Goal: Task Accomplishment & Management: Use online tool/utility

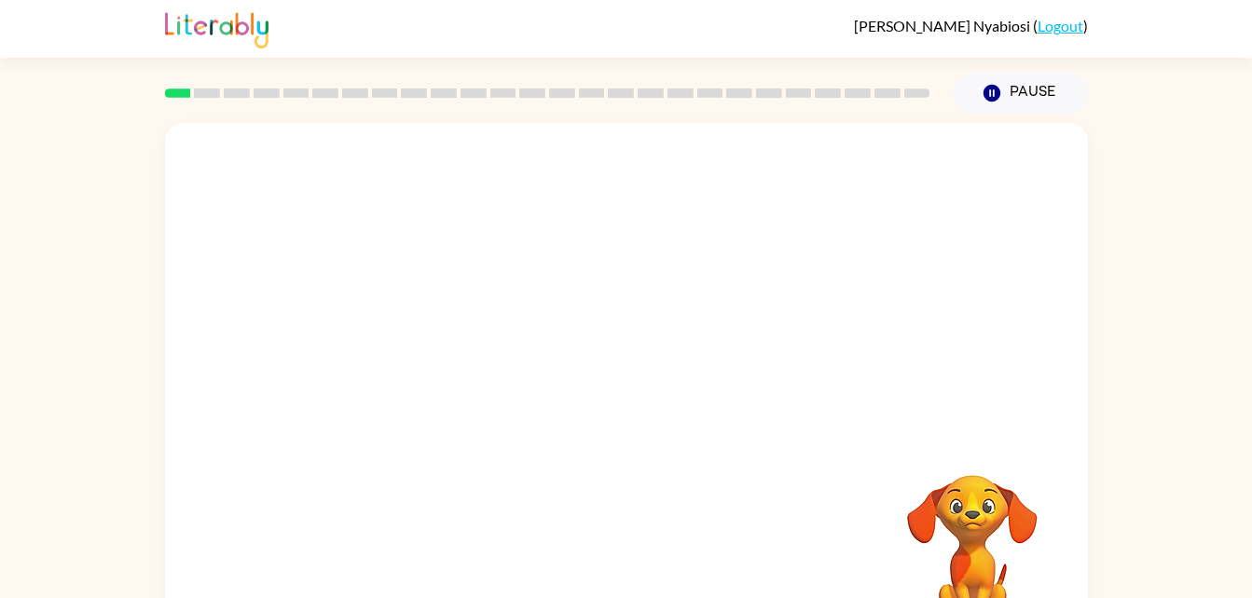
scroll to position [57, 0]
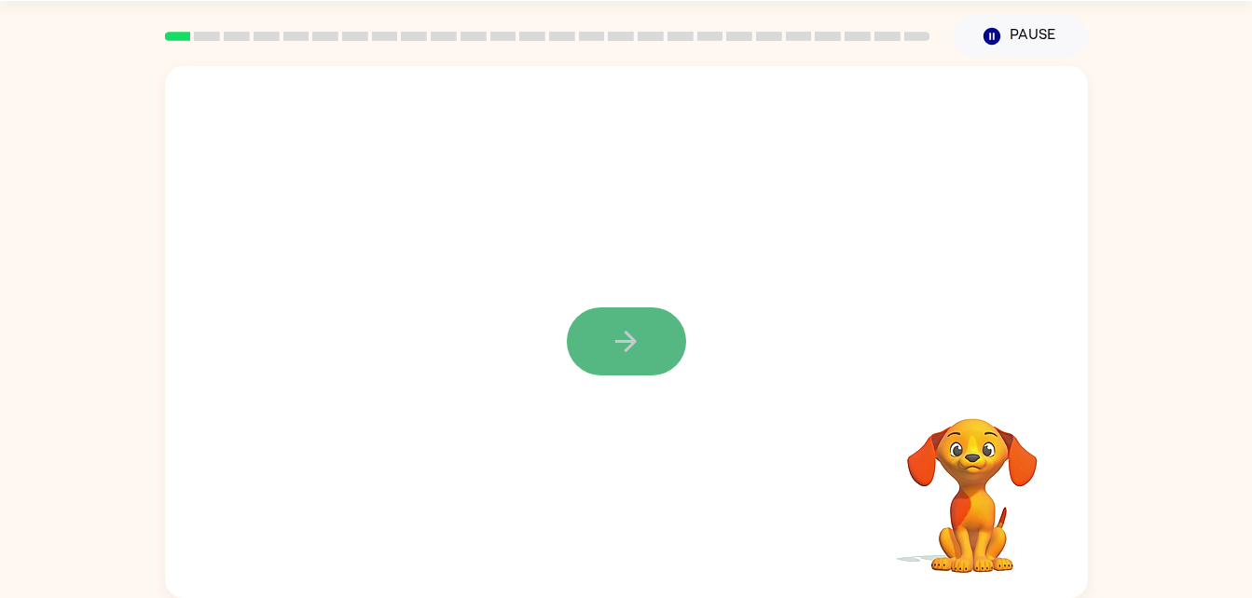
click at [633, 328] on icon "button" at bounding box center [626, 341] width 33 height 33
click at [633, 328] on div at bounding box center [582, 299] width 796 height 67
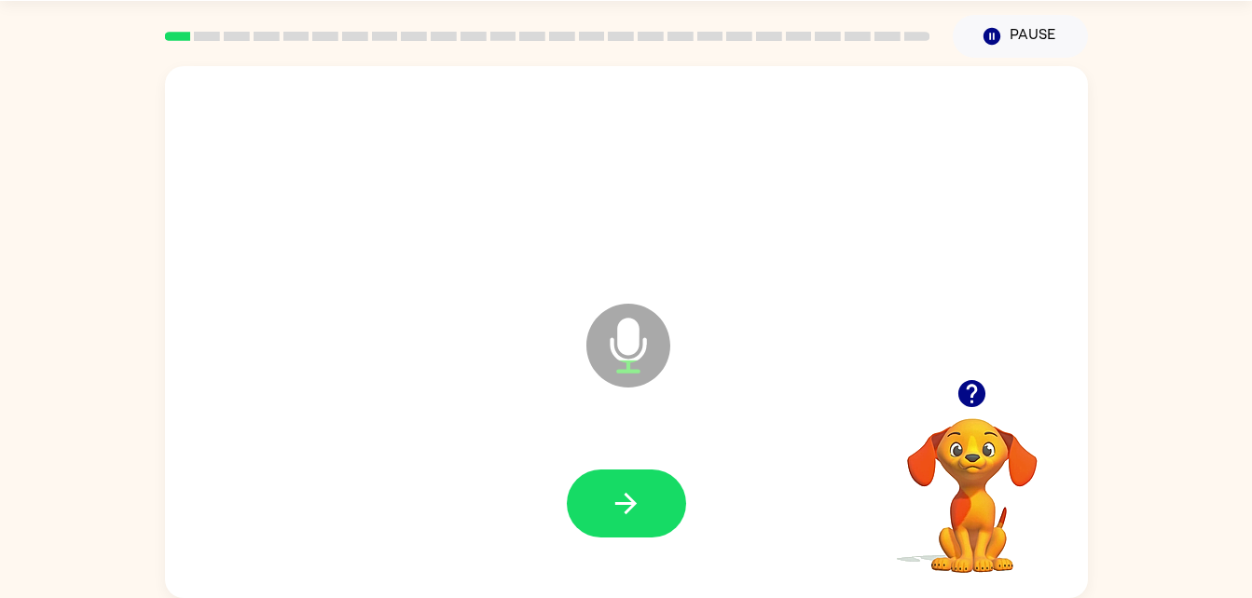
click at [629, 451] on div at bounding box center [626, 504] width 885 height 153
click at [624, 525] on button "button" at bounding box center [626, 504] width 119 height 68
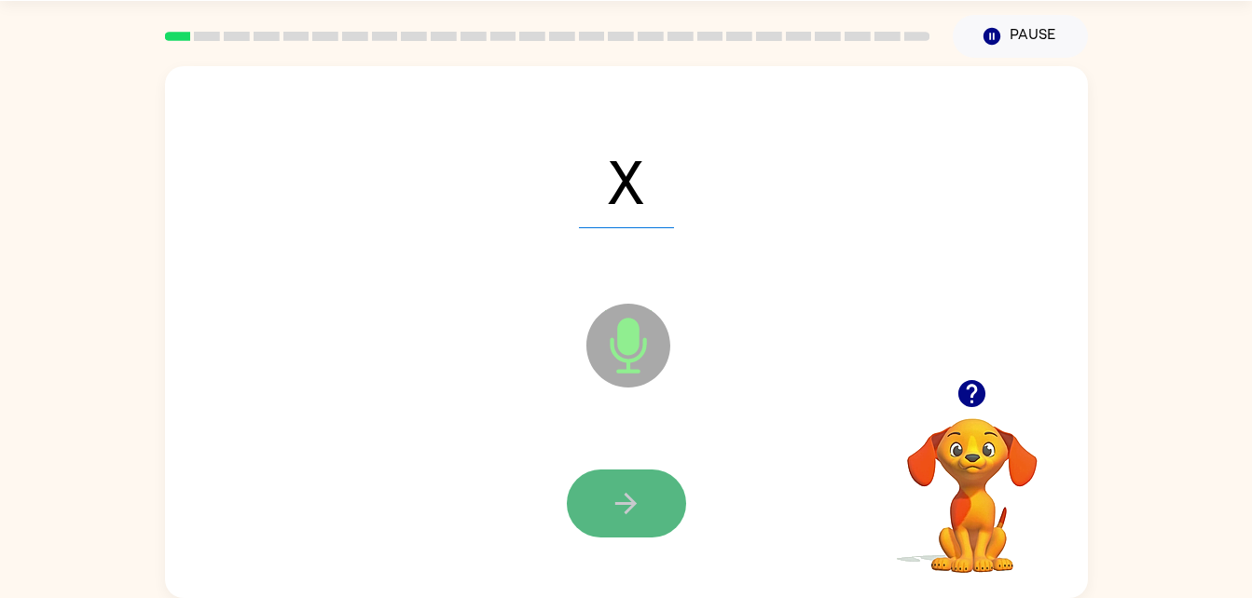
click at [635, 495] on icon "button" at bounding box center [626, 503] width 33 height 33
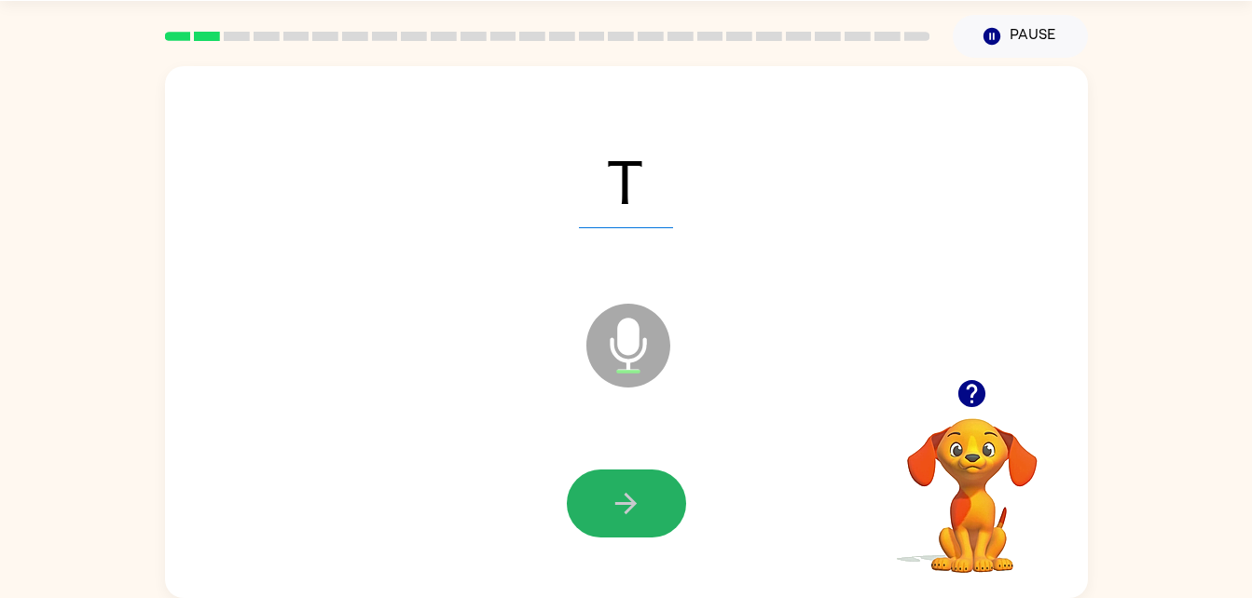
click at [635, 495] on icon "button" at bounding box center [626, 503] width 33 height 33
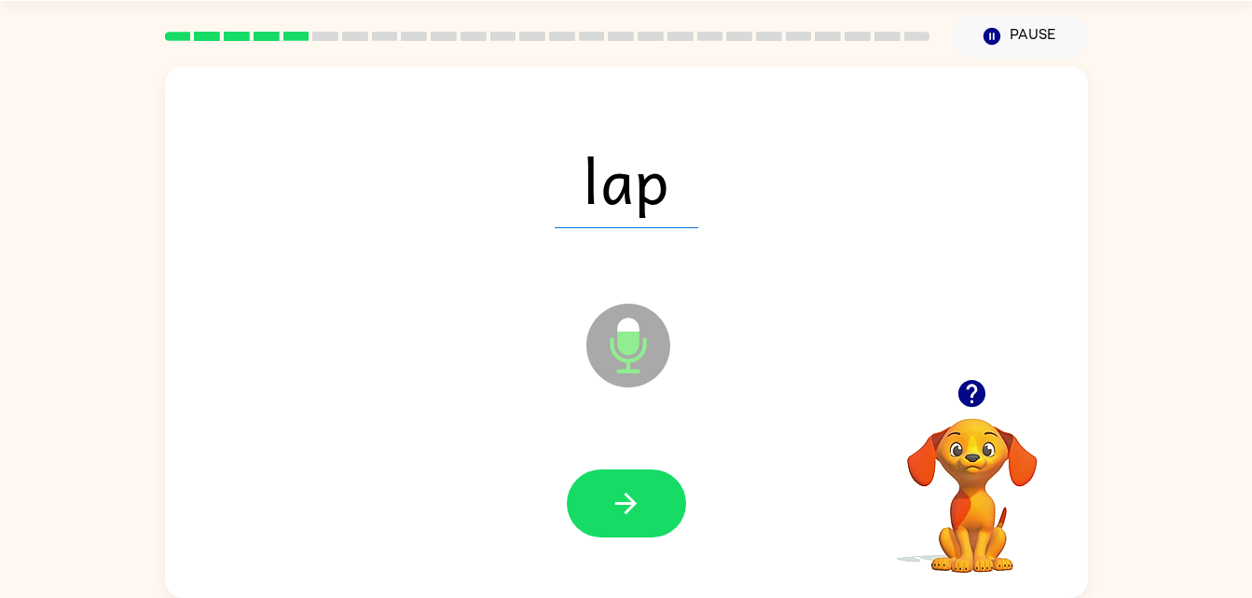
click at [635, 495] on icon "button" at bounding box center [626, 503] width 33 height 33
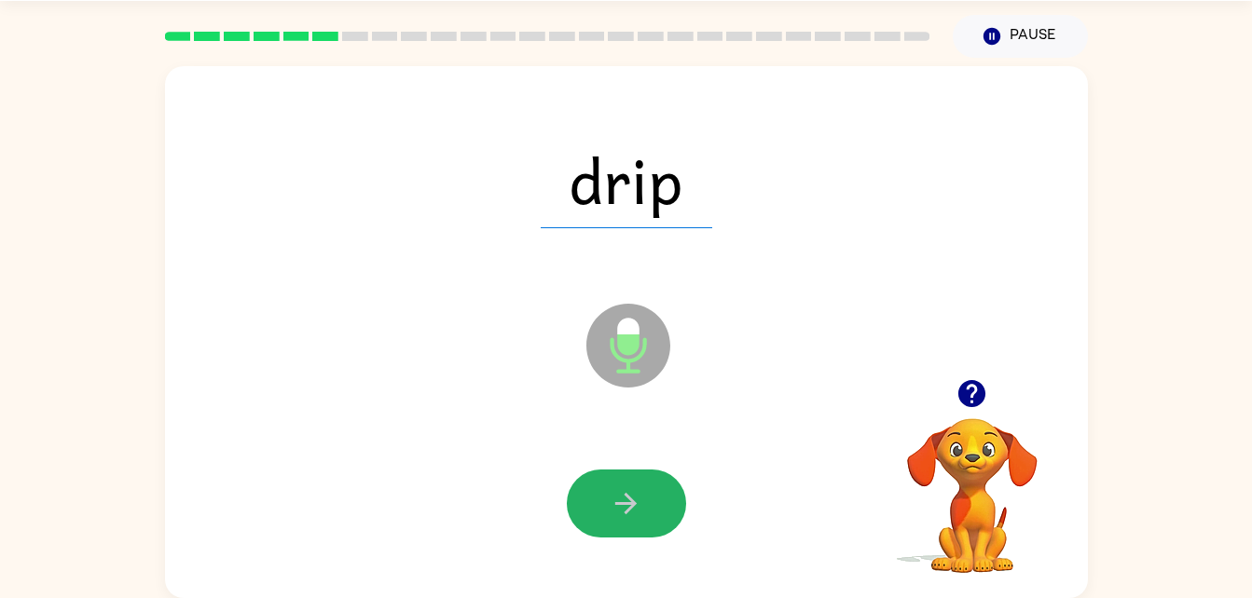
click at [635, 495] on icon "button" at bounding box center [626, 503] width 33 height 33
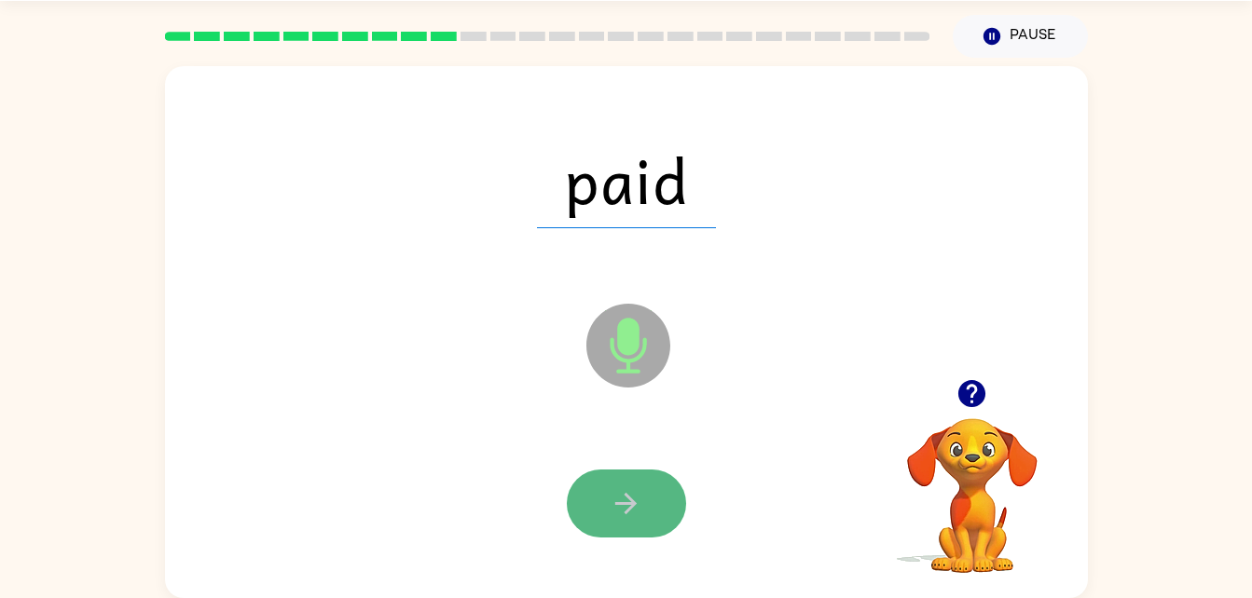
click at [633, 495] on icon "button" at bounding box center [626, 503] width 33 height 33
drag, startPoint x: 633, startPoint y: 495, endPoint x: 573, endPoint y: 500, distance: 59.8
click at [573, 500] on button "button" at bounding box center [626, 504] width 119 height 68
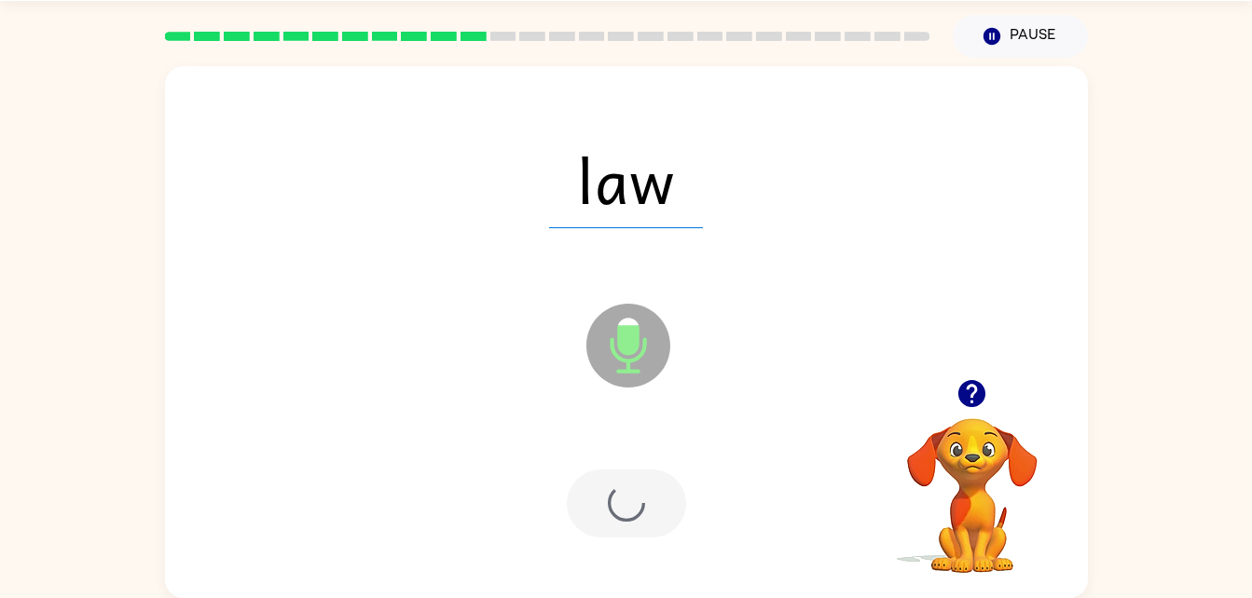
click at [588, 500] on div at bounding box center [626, 504] width 119 height 68
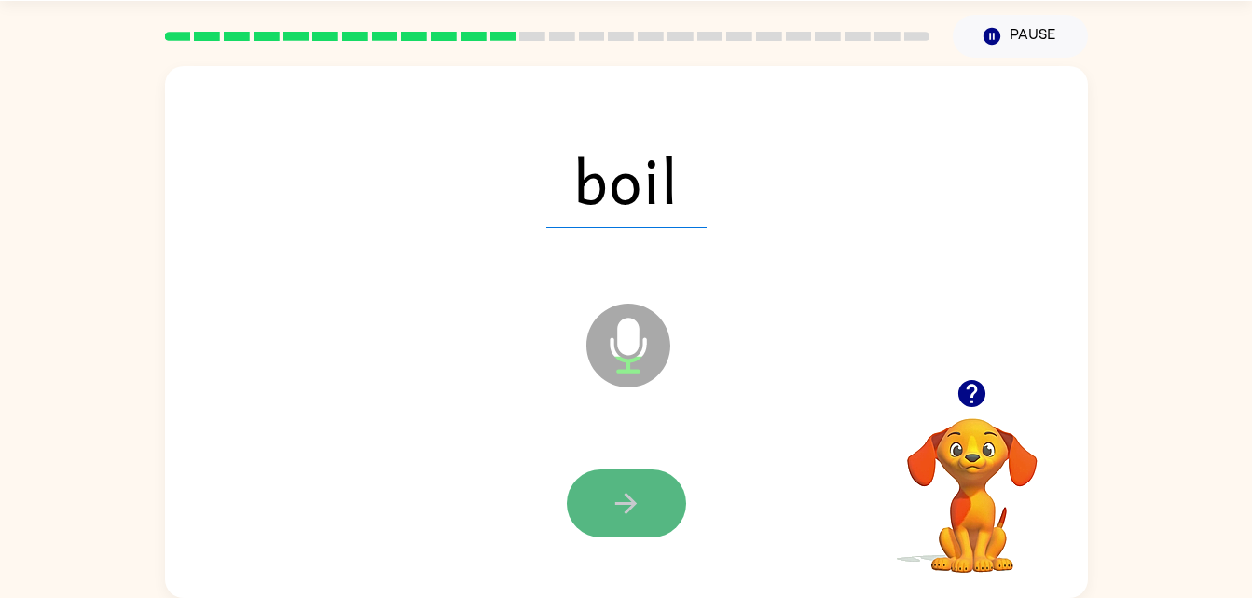
click at [612, 499] on icon "button" at bounding box center [626, 503] width 33 height 33
click at [617, 484] on button "button" at bounding box center [626, 504] width 119 height 68
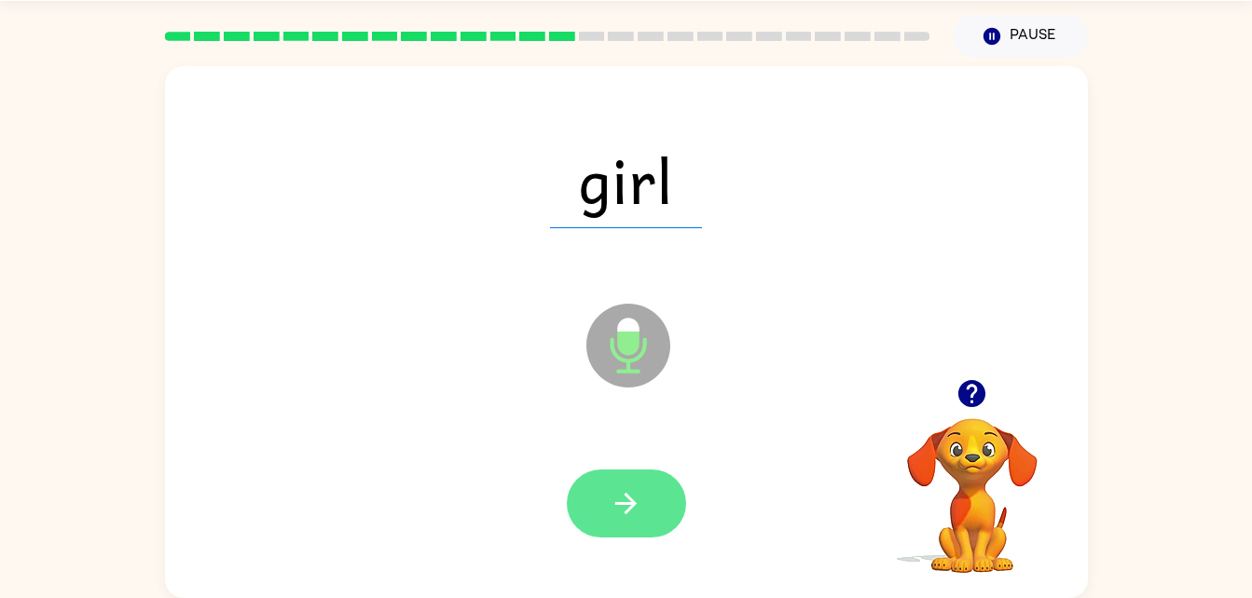
click at [612, 512] on icon "button" at bounding box center [626, 503] width 33 height 33
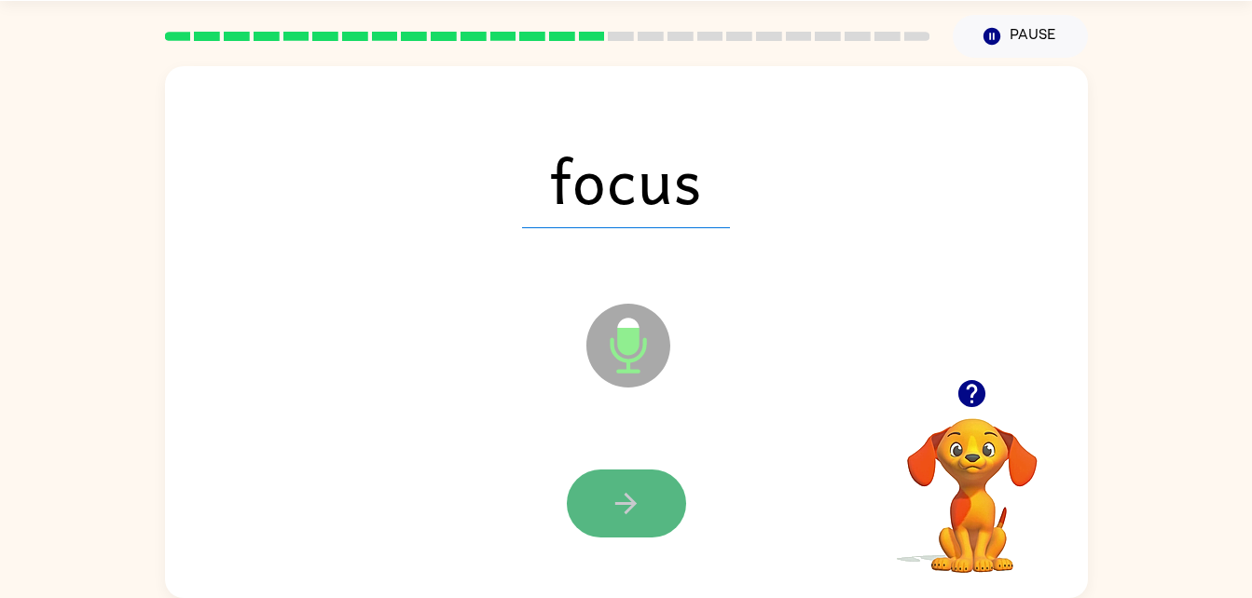
click at [621, 505] on icon "button" at bounding box center [626, 503] width 33 height 33
drag, startPoint x: 621, startPoint y: 505, endPoint x: 581, endPoint y: 479, distance: 47.8
click at [581, 479] on button "button" at bounding box center [626, 504] width 119 height 68
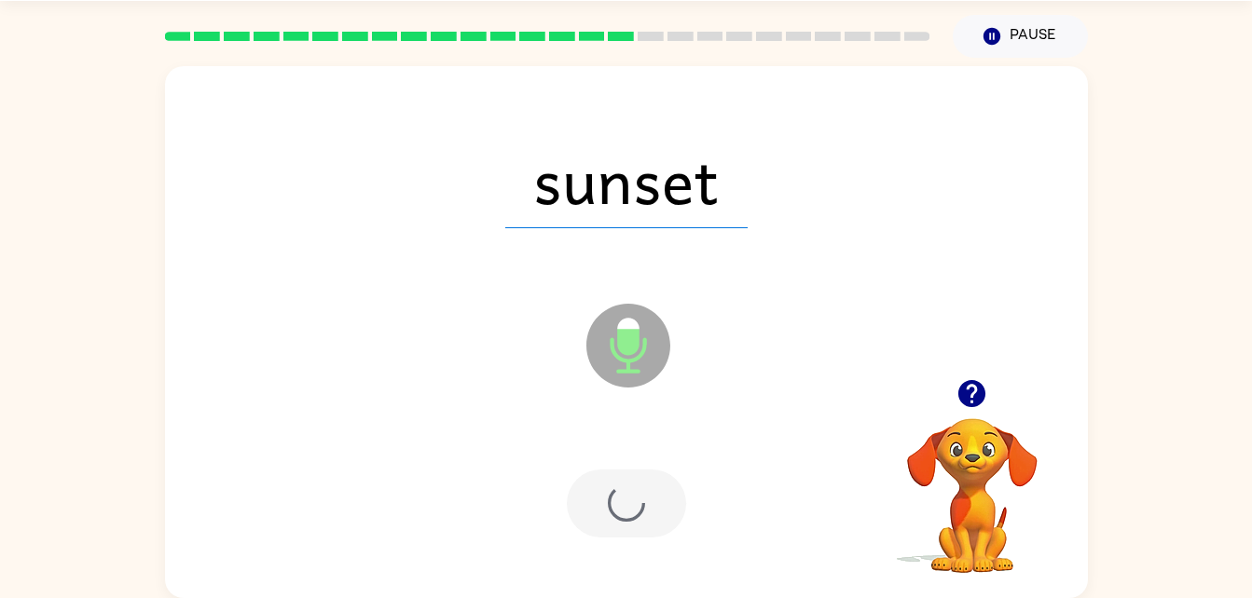
click at [598, 487] on div at bounding box center [626, 504] width 119 height 68
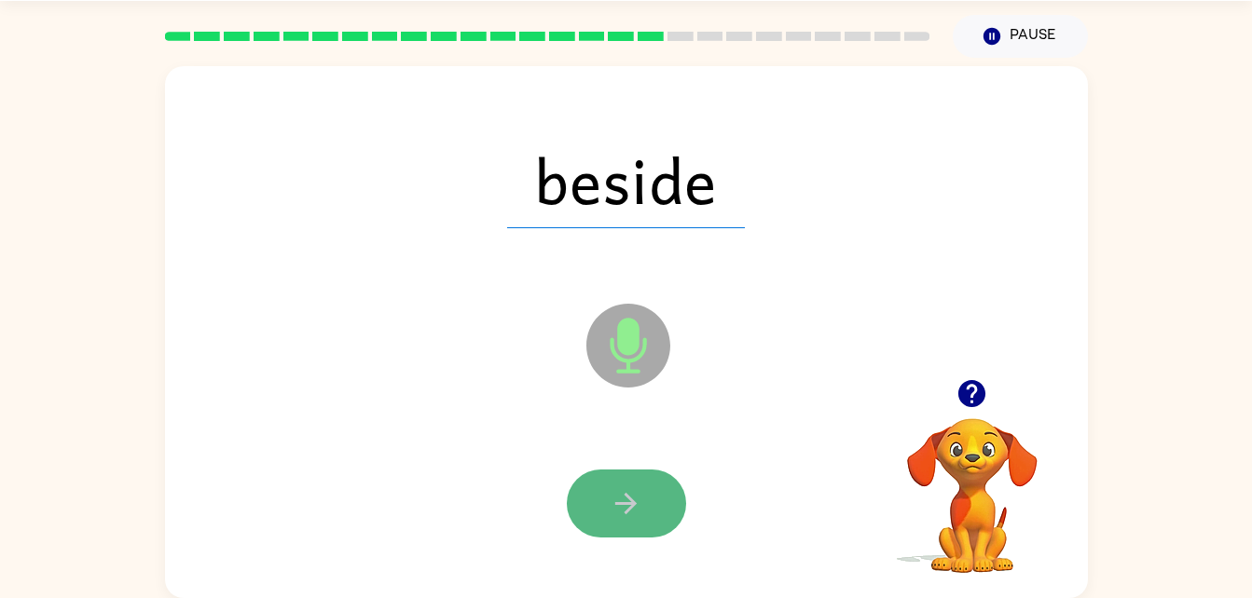
click at [648, 496] on button "button" at bounding box center [626, 504] width 119 height 68
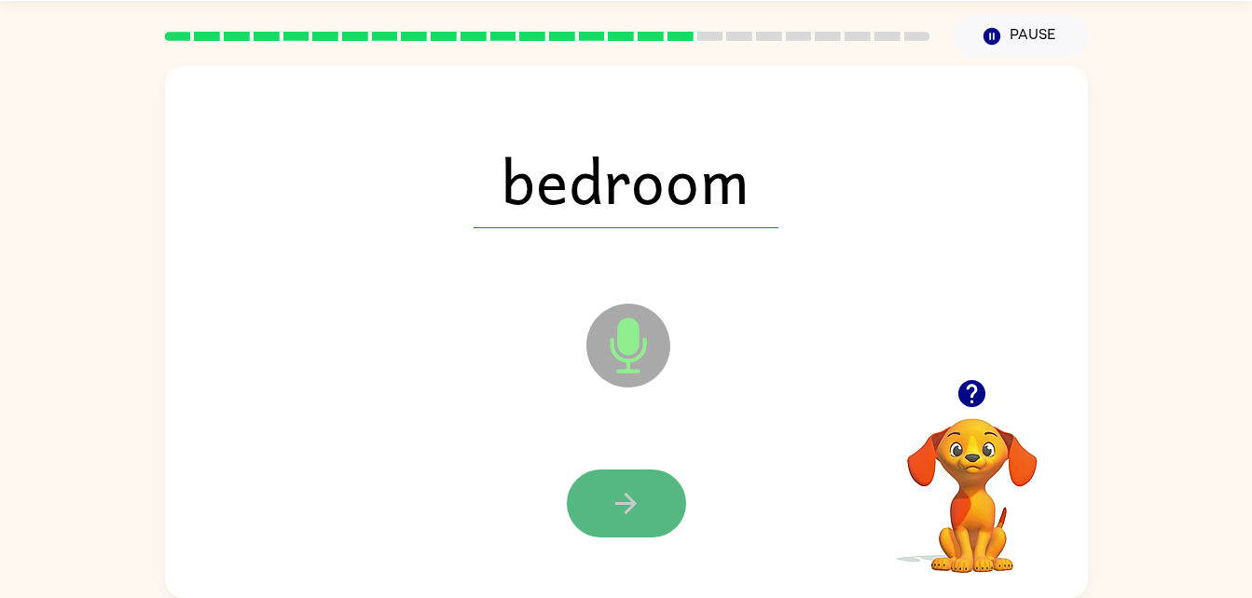
click at [605, 493] on button "button" at bounding box center [626, 504] width 119 height 68
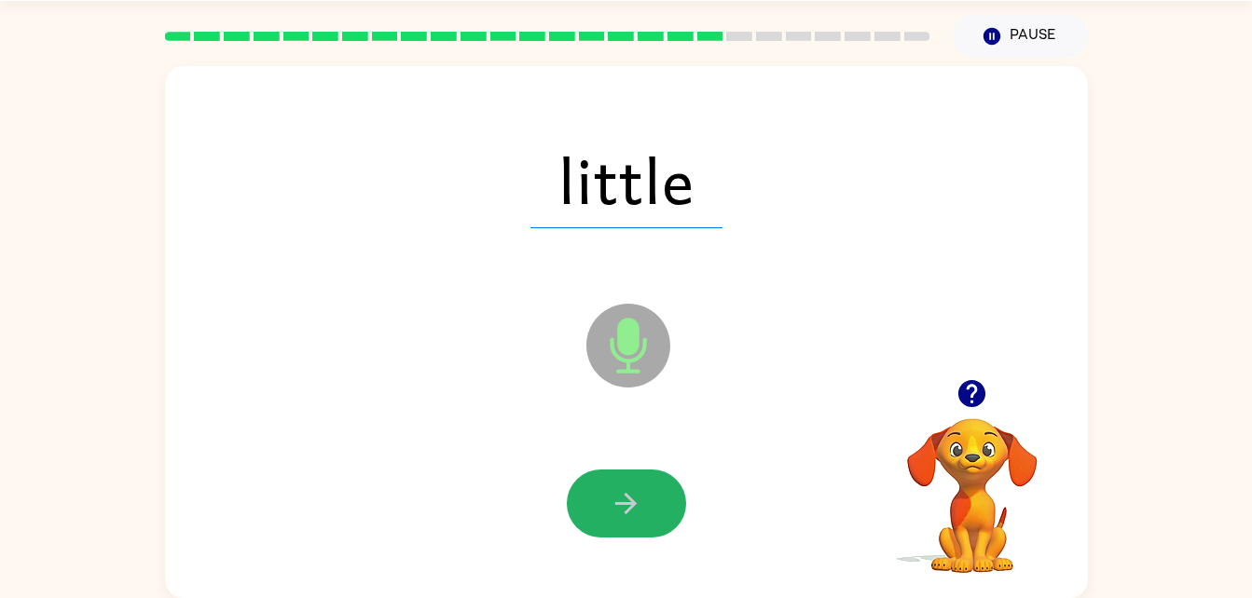
click at [631, 490] on icon "button" at bounding box center [626, 503] width 33 height 33
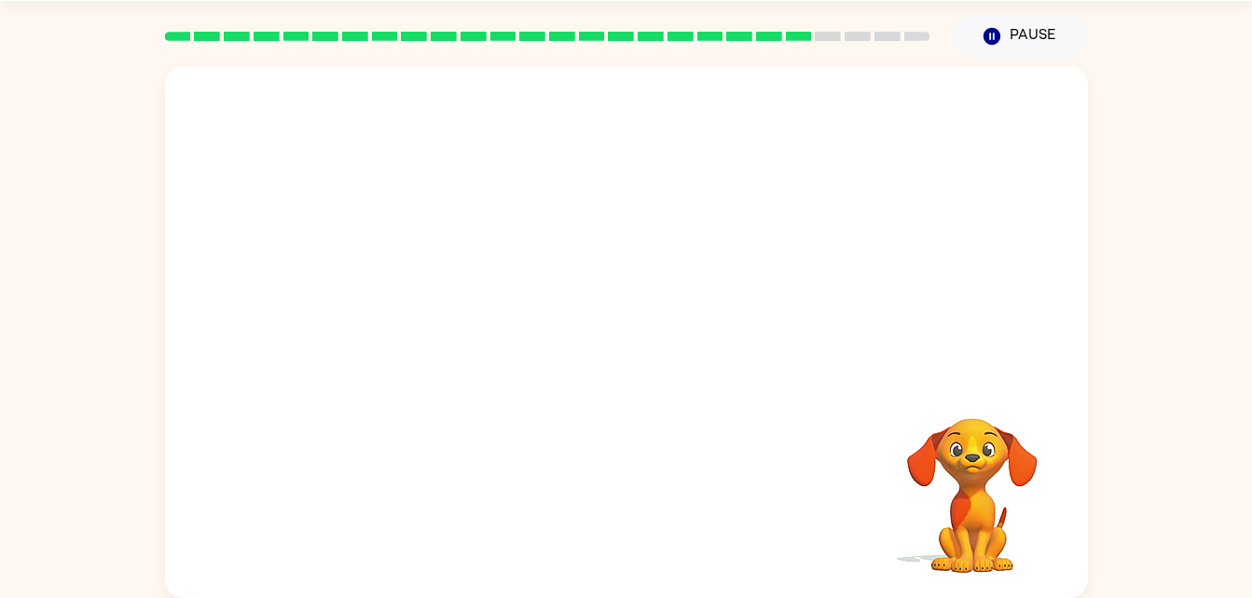
click at [631, 490] on div "Your browser must support playing .mp4 files to use Literably. Please try using…" at bounding box center [626, 332] width 923 height 532
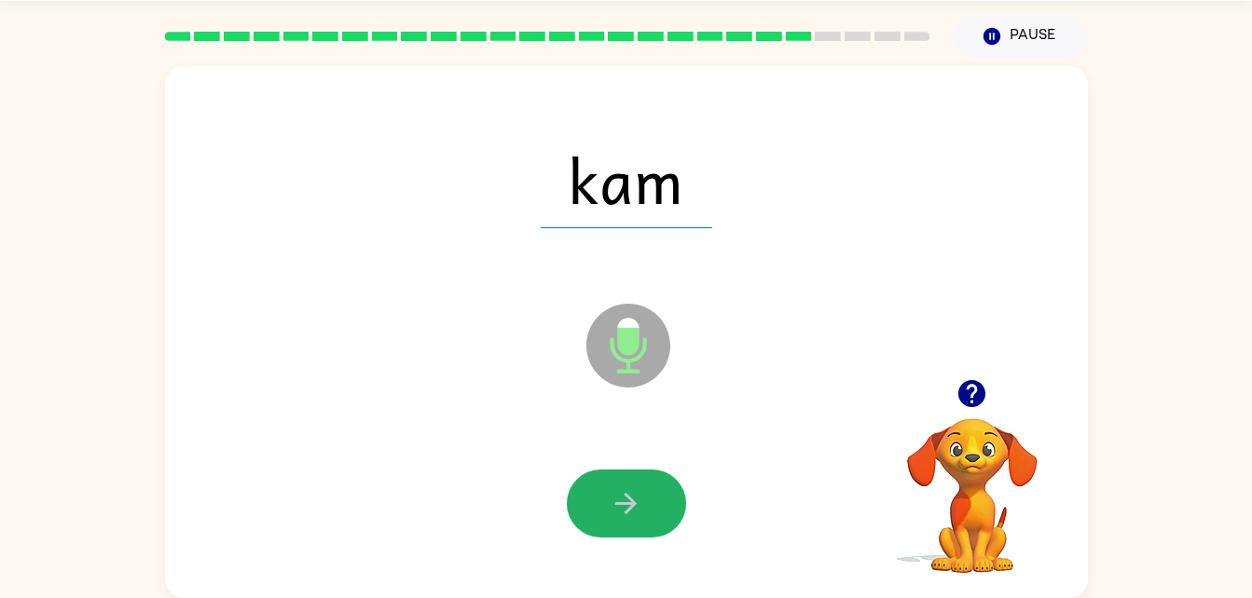
click at [631, 490] on icon "button" at bounding box center [626, 503] width 33 height 33
click at [628, 499] on icon "button" at bounding box center [626, 503] width 33 height 33
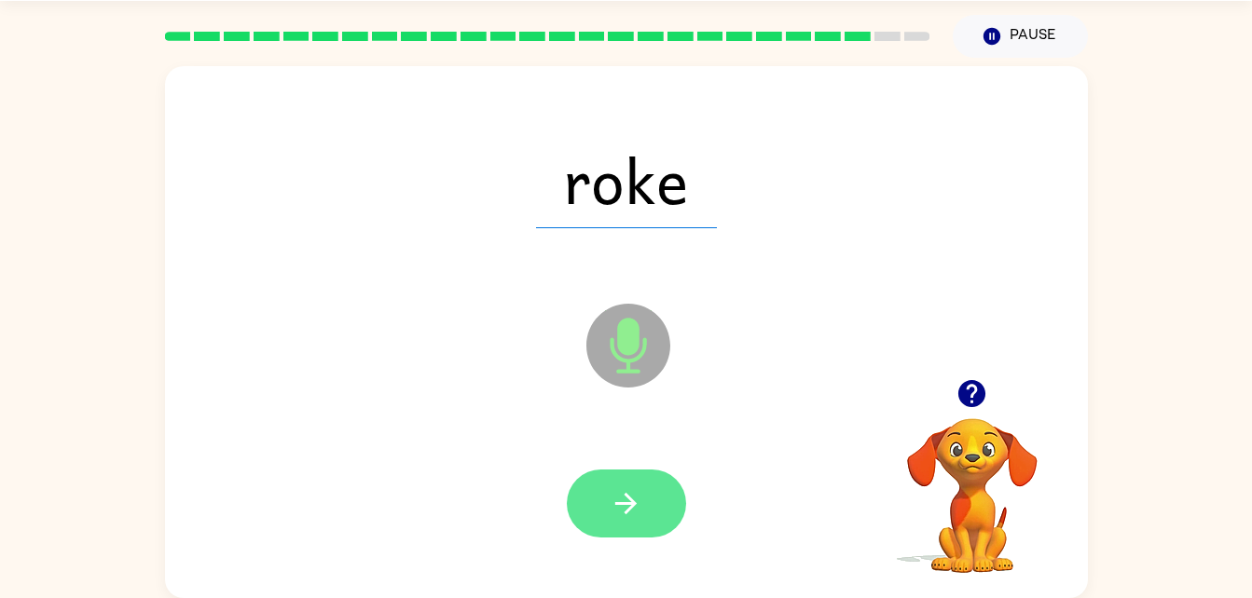
click at [645, 493] on button "button" at bounding box center [626, 504] width 119 height 68
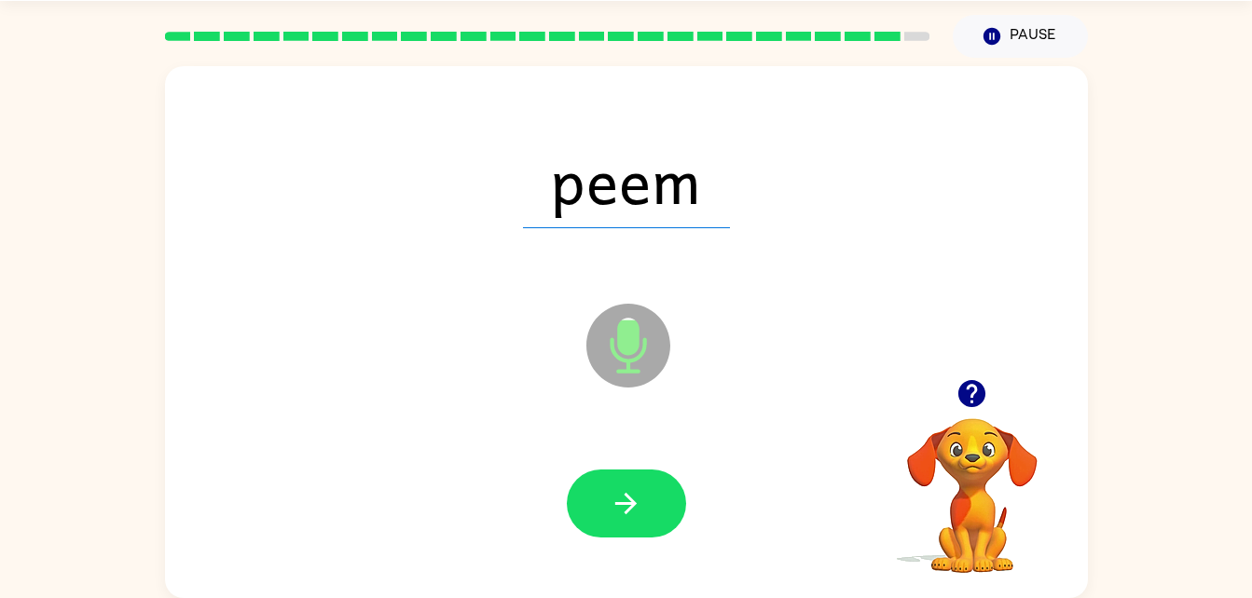
click at [645, 493] on button "button" at bounding box center [626, 504] width 119 height 68
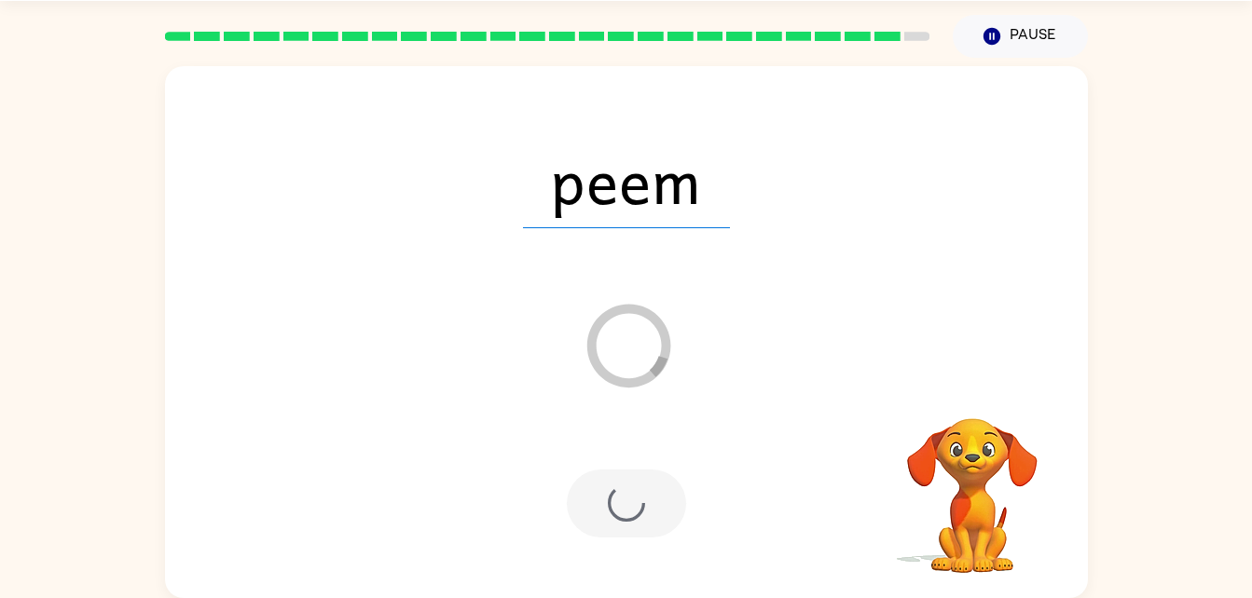
scroll to position [23, 0]
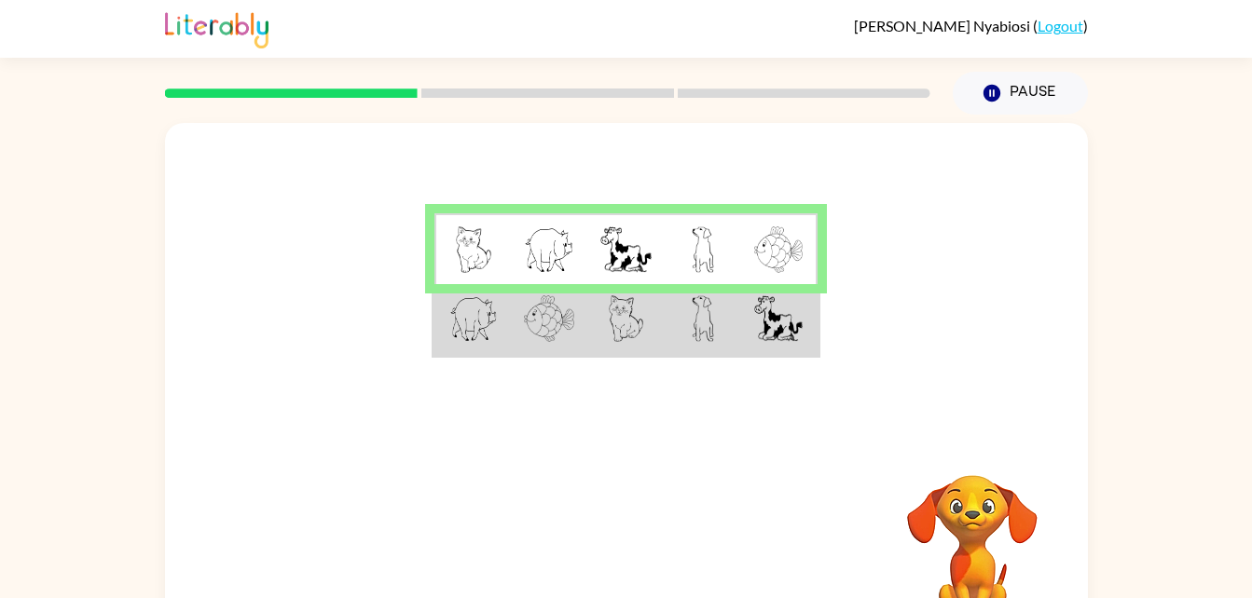
click at [697, 304] on img at bounding box center [703, 318] width 22 height 47
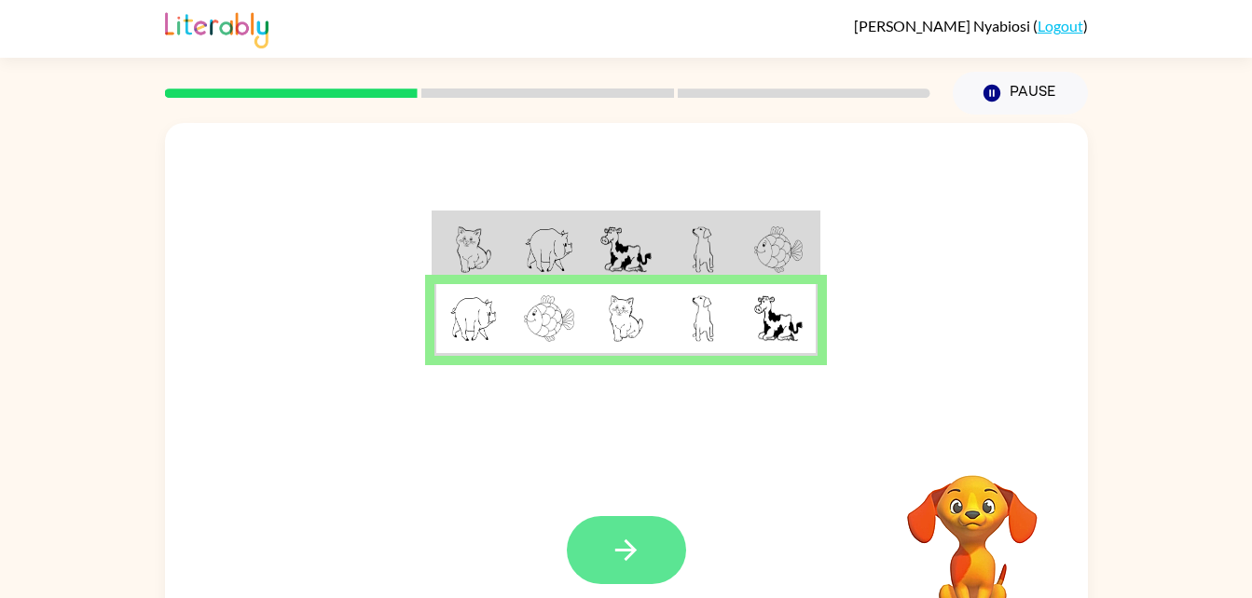
click at [621, 554] on icon "button" at bounding box center [626, 550] width 33 height 33
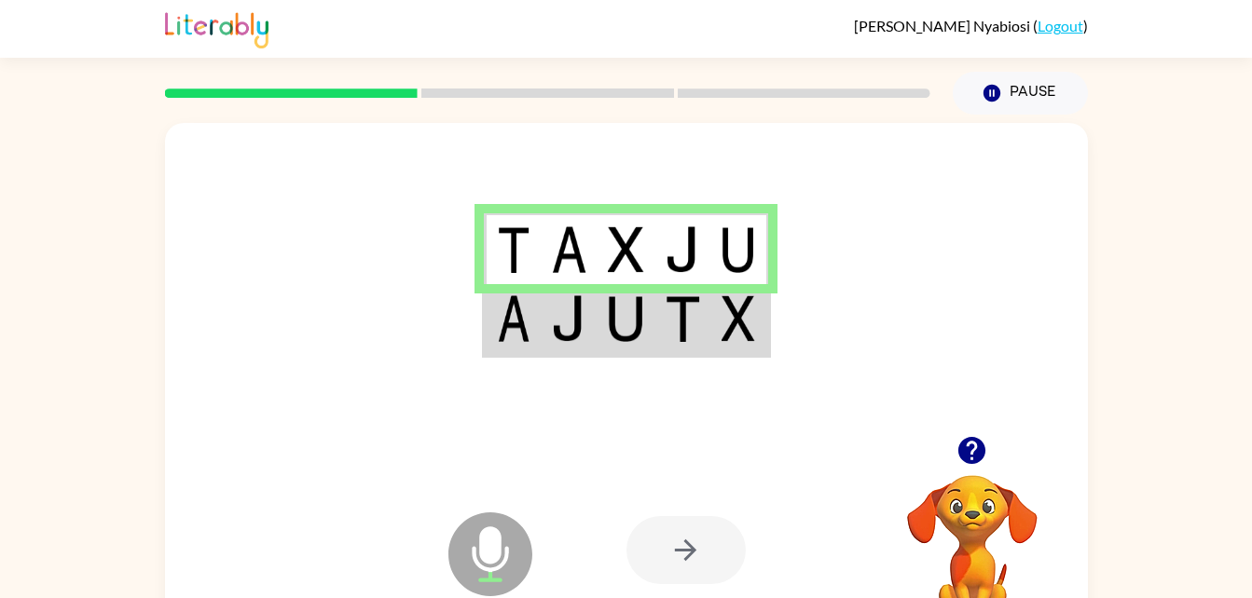
click at [683, 314] on img at bounding box center [682, 318] width 35 height 47
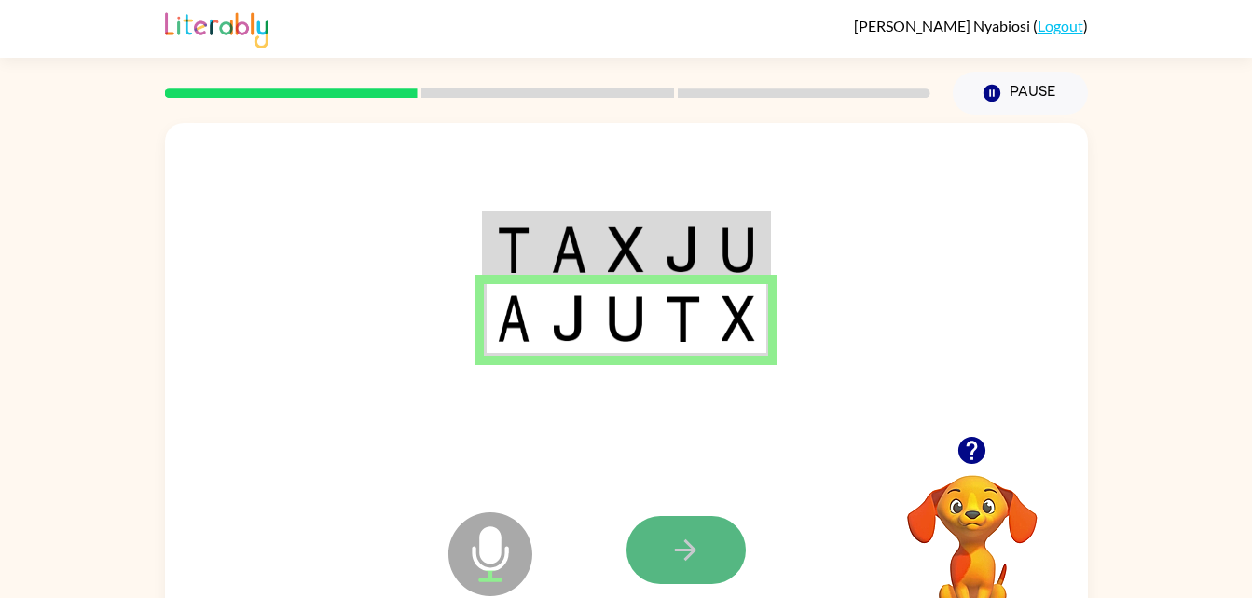
click at [677, 524] on button "button" at bounding box center [685, 550] width 119 height 68
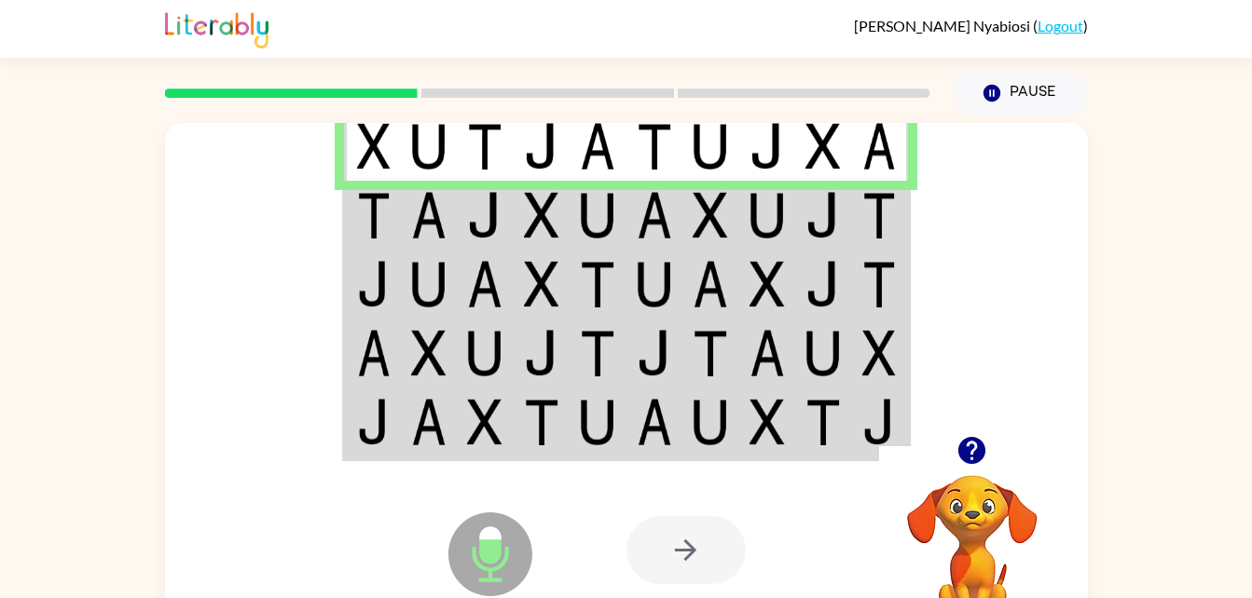
click at [674, 537] on div at bounding box center [685, 550] width 119 height 68
click at [645, 216] on img at bounding box center [654, 215] width 35 height 47
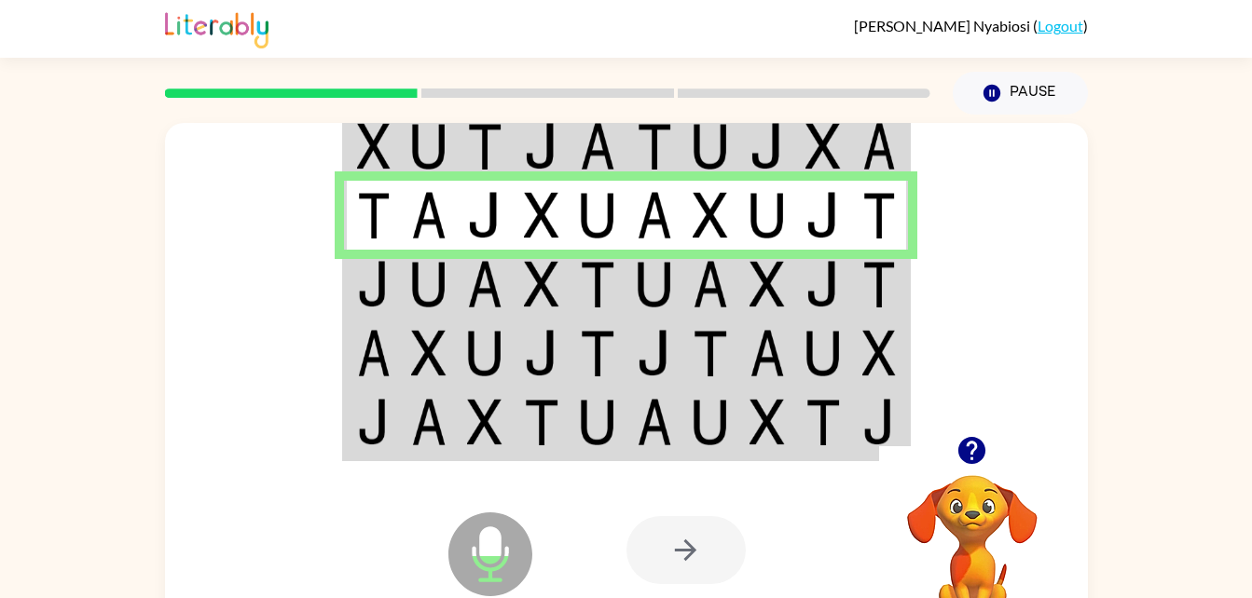
click at [646, 306] on img at bounding box center [654, 284] width 35 height 47
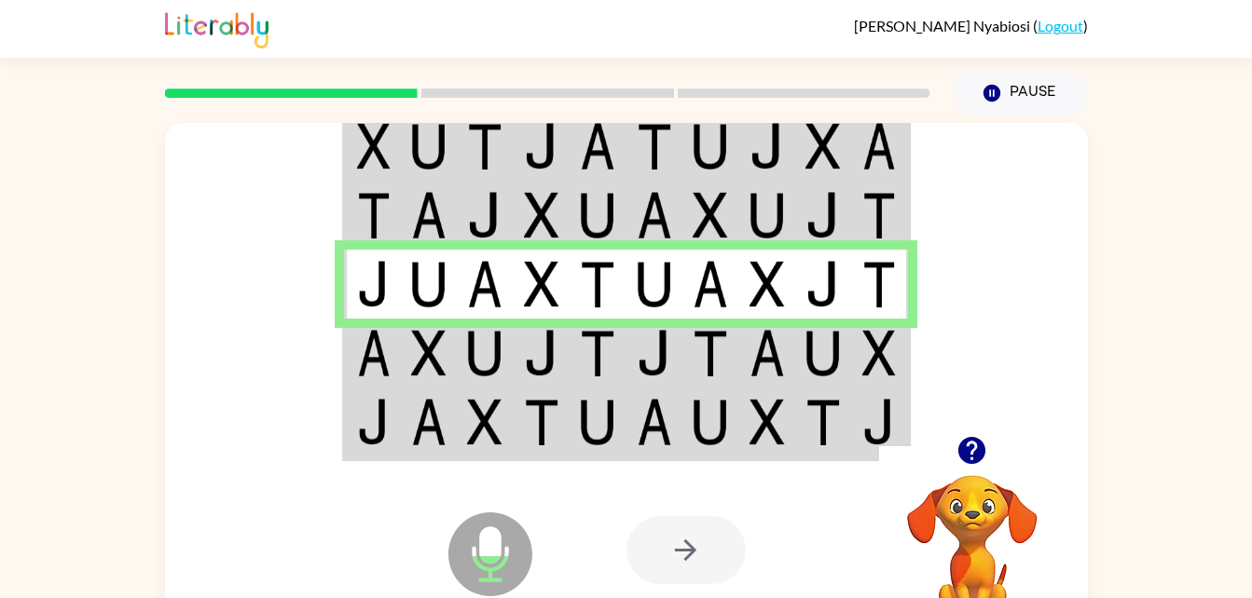
click at [616, 194] on td at bounding box center [597, 215] width 57 height 69
click at [612, 208] on img at bounding box center [597, 215] width 35 height 47
click at [607, 207] on img at bounding box center [597, 215] width 35 height 47
click at [967, 450] on icon "button" at bounding box center [971, 450] width 27 height 27
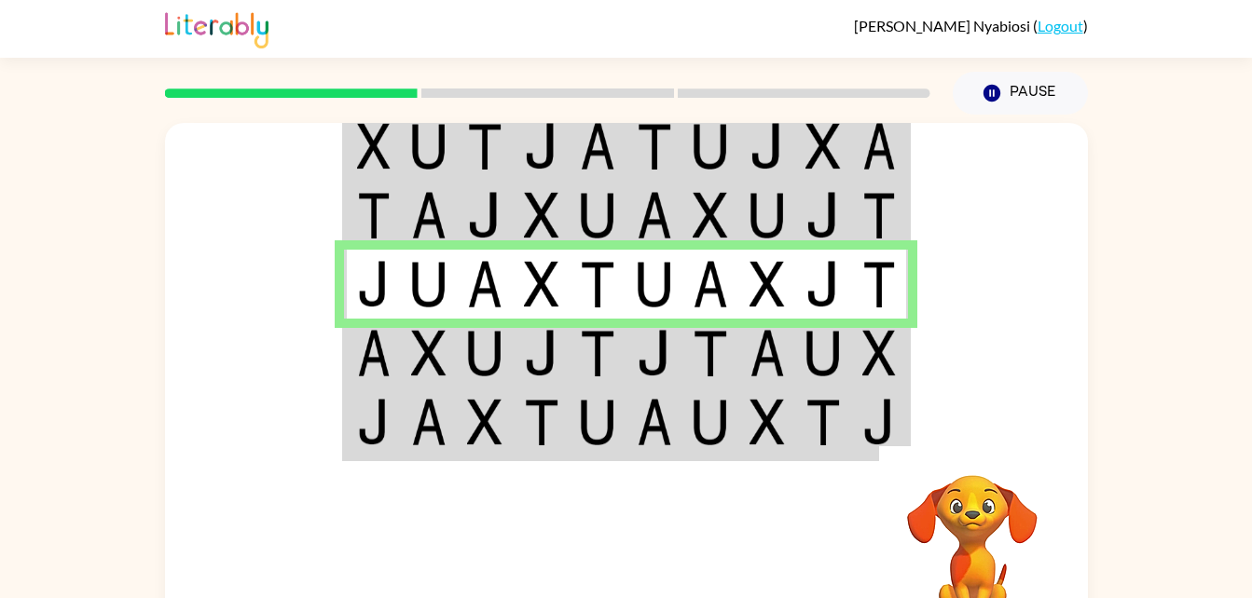
click at [879, 450] on video "Your browser must support playing .mp4 files to use Literably. Please try using…" at bounding box center [972, 539] width 186 height 186
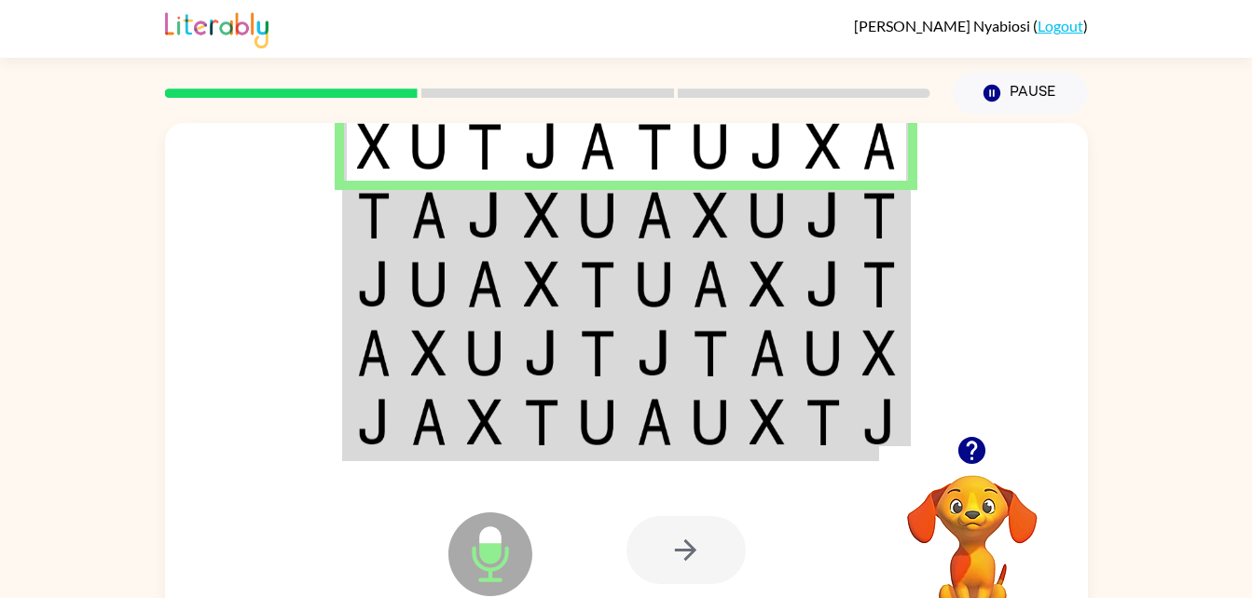
click at [539, 204] on img at bounding box center [541, 215] width 35 height 47
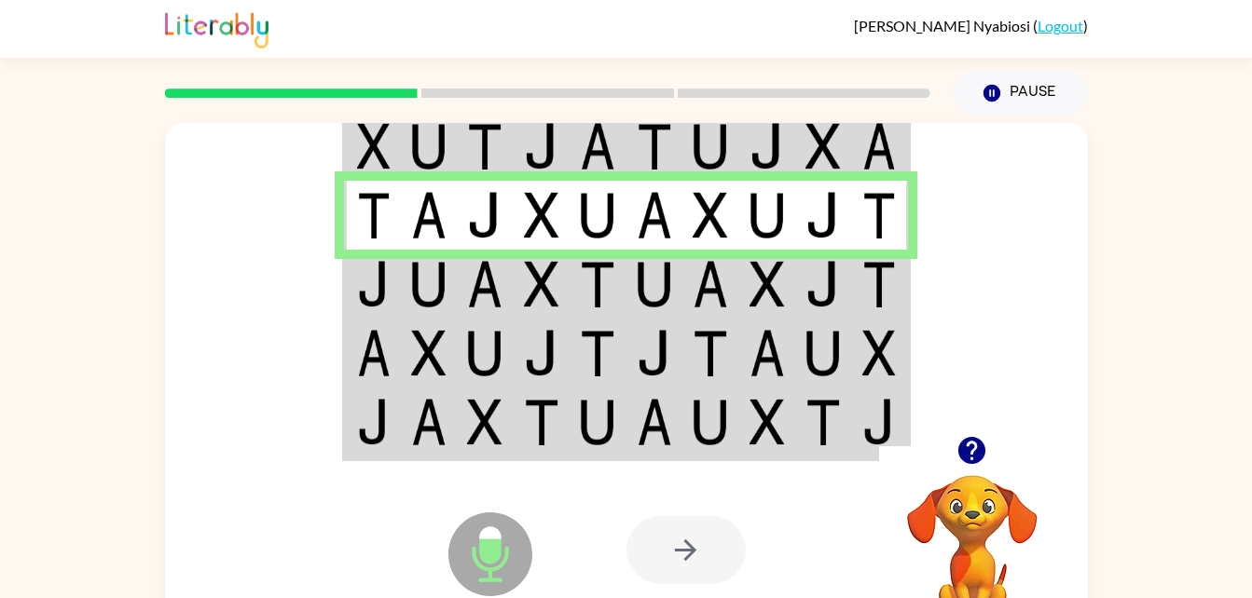
click at [626, 269] on td at bounding box center [654, 284] width 57 height 69
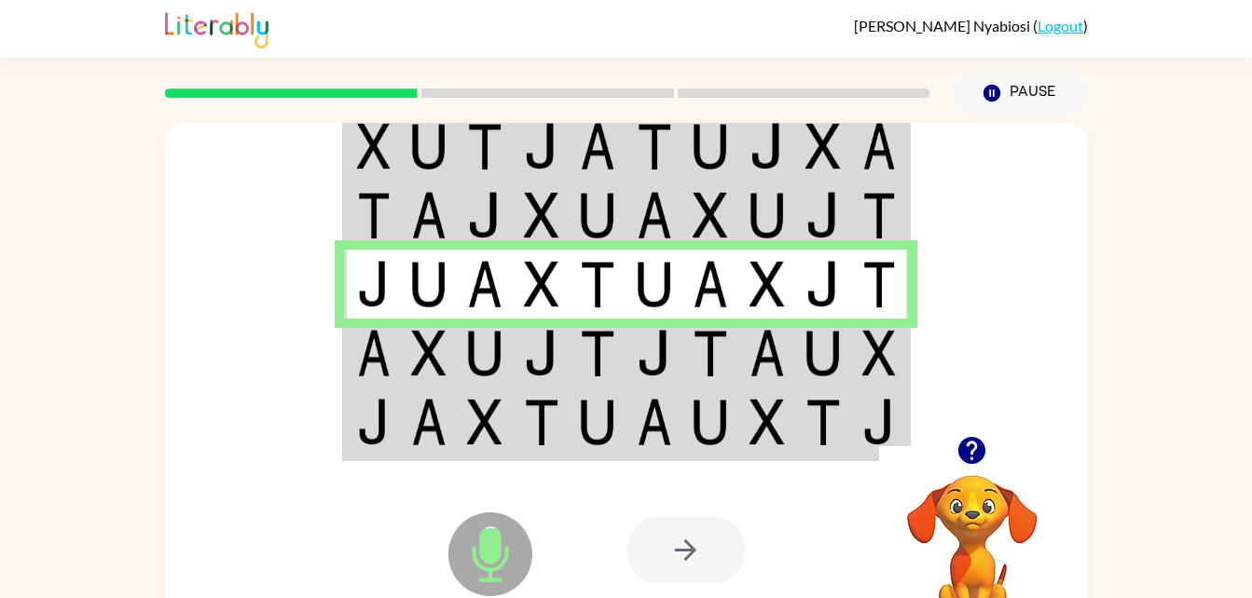
click at [678, 348] on td at bounding box center [654, 353] width 57 height 69
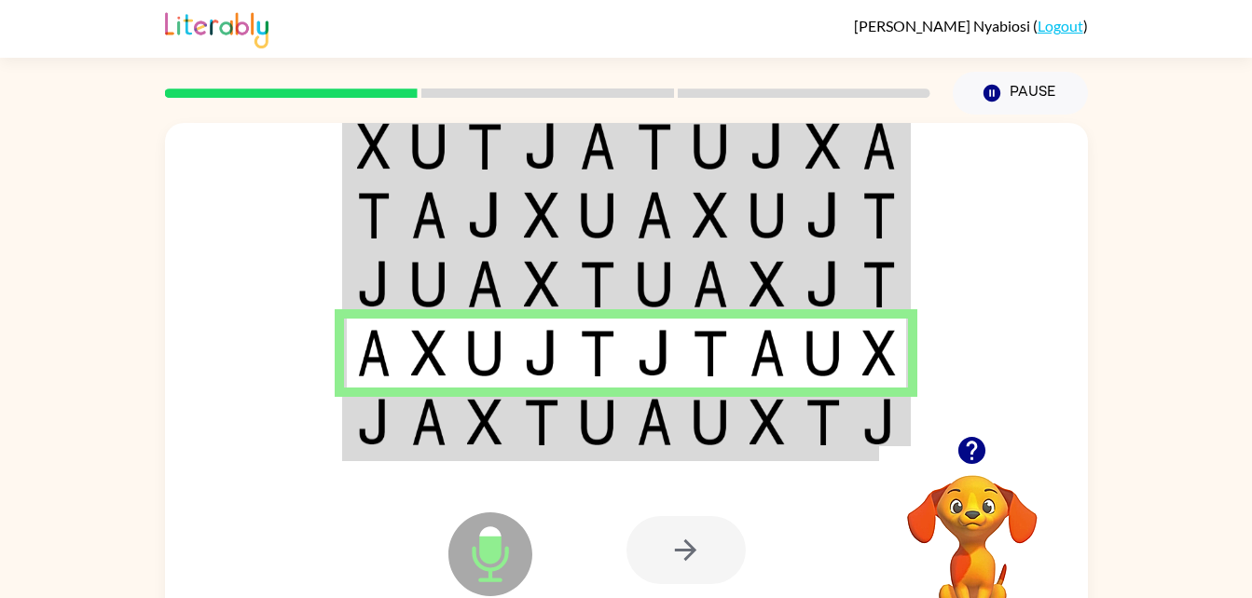
click at [689, 419] on td at bounding box center [710, 424] width 57 height 72
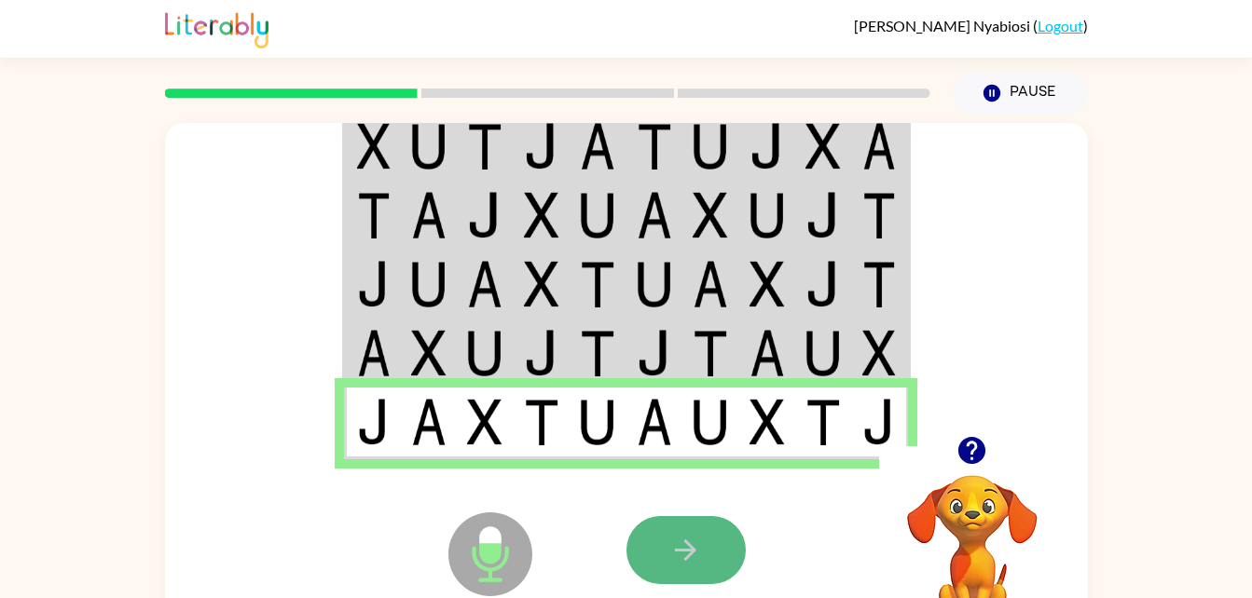
click at [667, 564] on button "button" at bounding box center [685, 550] width 119 height 68
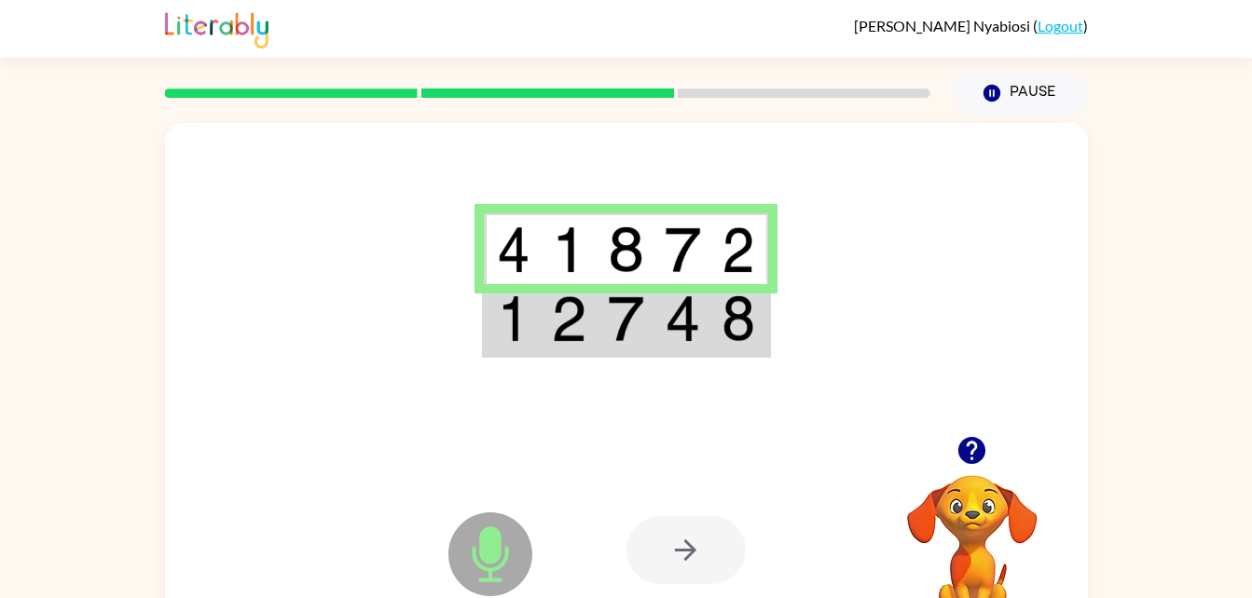
click at [681, 301] on img at bounding box center [682, 318] width 35 height 47
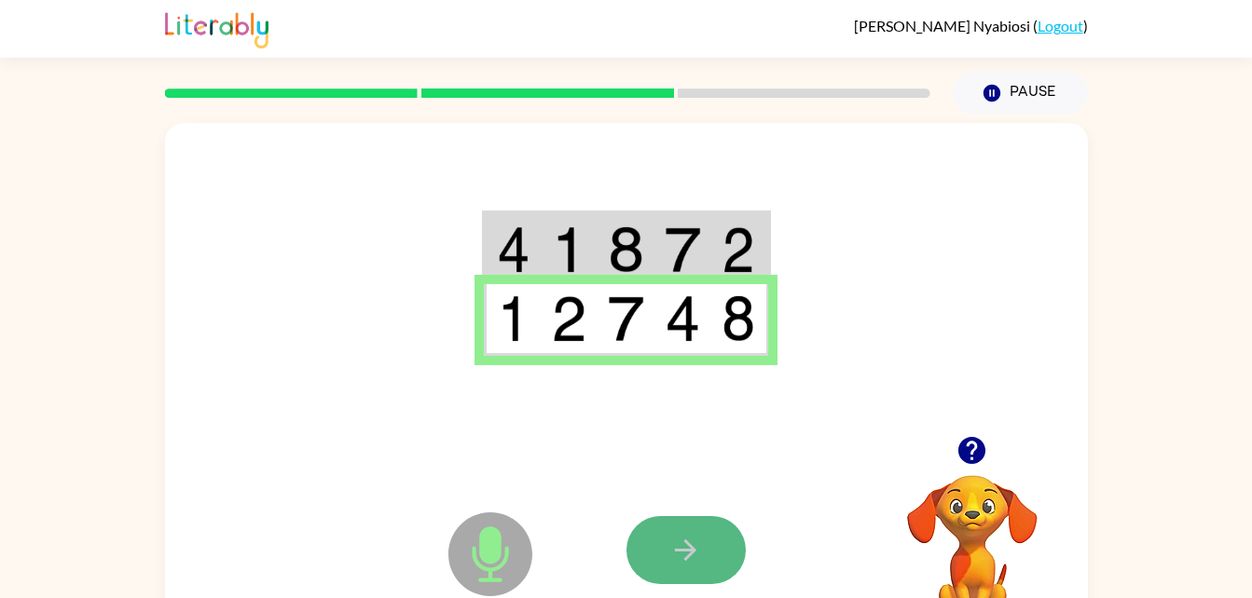
click at [695, 536] on icon "button" at bounding box center [685, 550] width 33 height 33
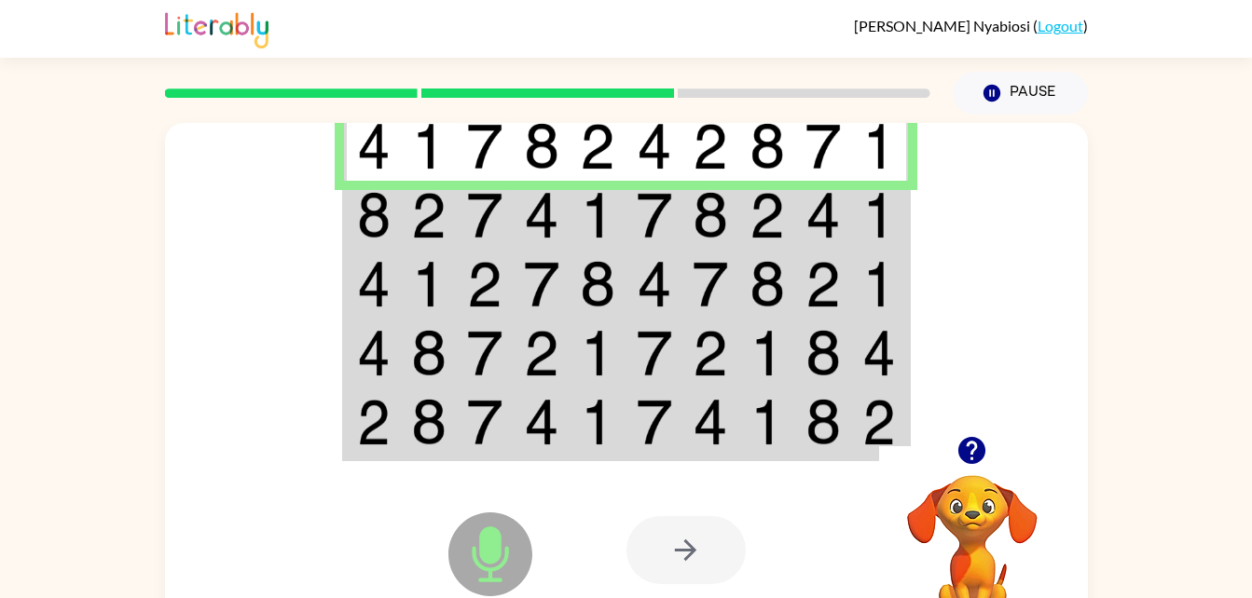
click at [467, 217] on img at bounding box center [484, 215] width 35 height 47
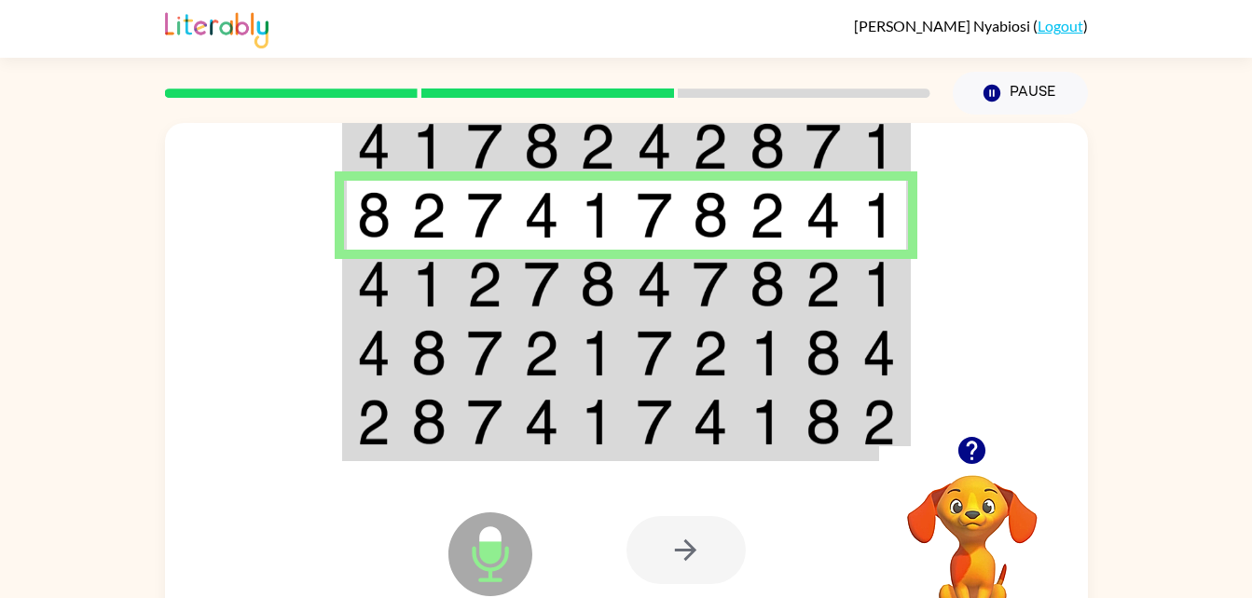
click at [489, 287] on img at bounding box center [484, 284] width 35 height 47
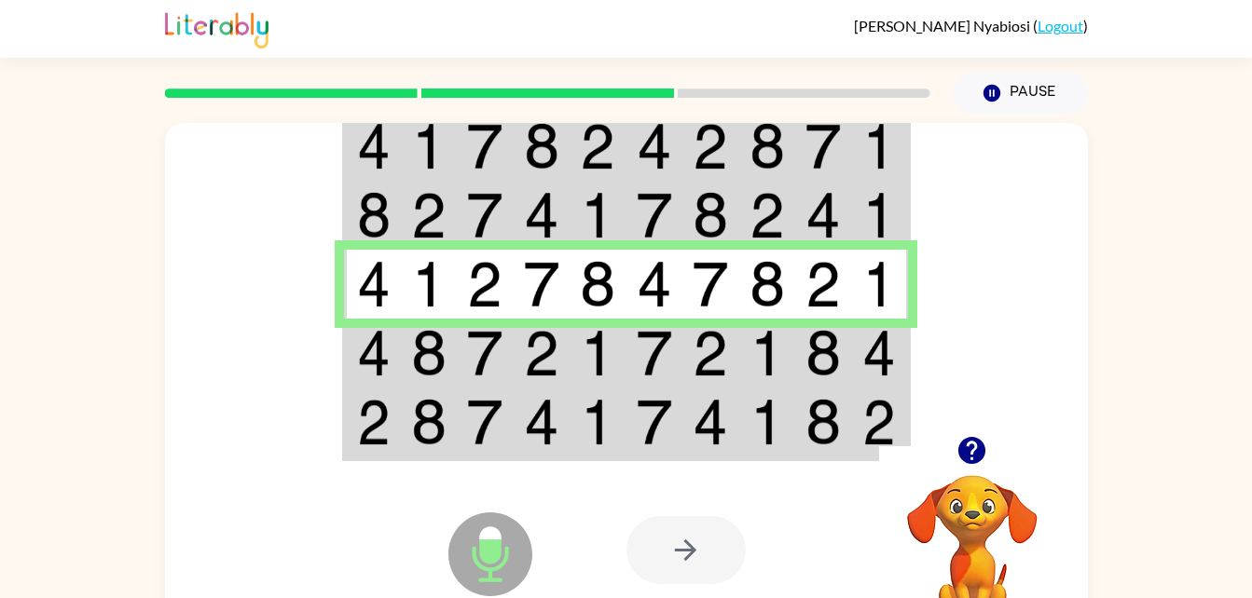
click at [444, 354] on img at bounding box center [428, 353] width 35 height 47
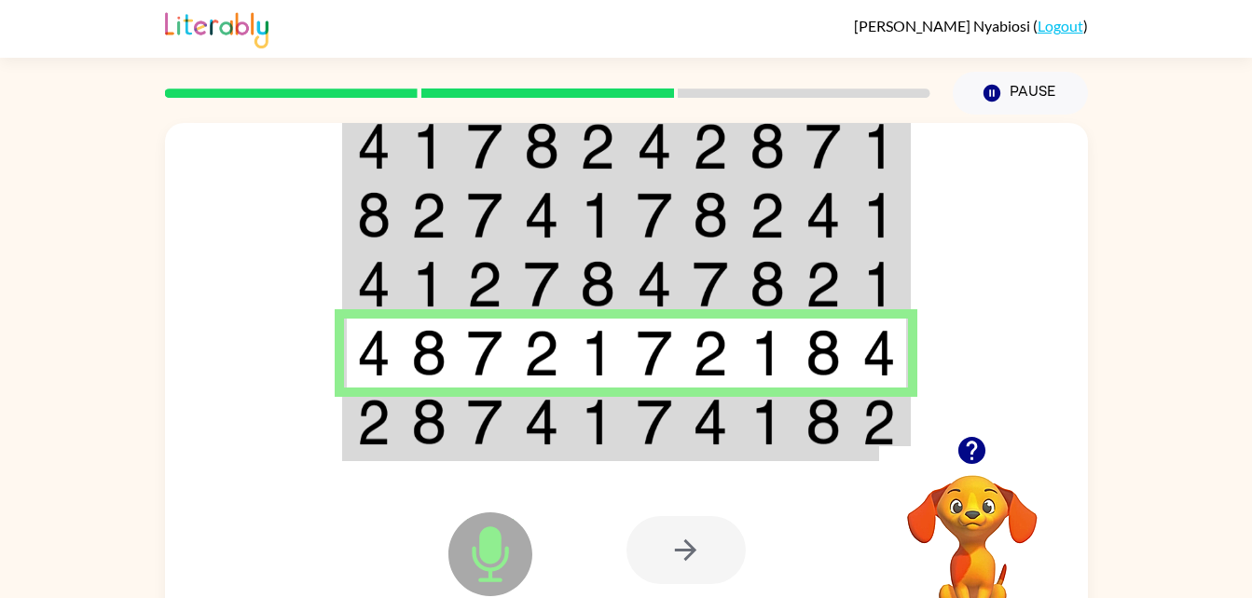
click at [466, 414] on td at bounding box center [485, 424] width 57 height 72
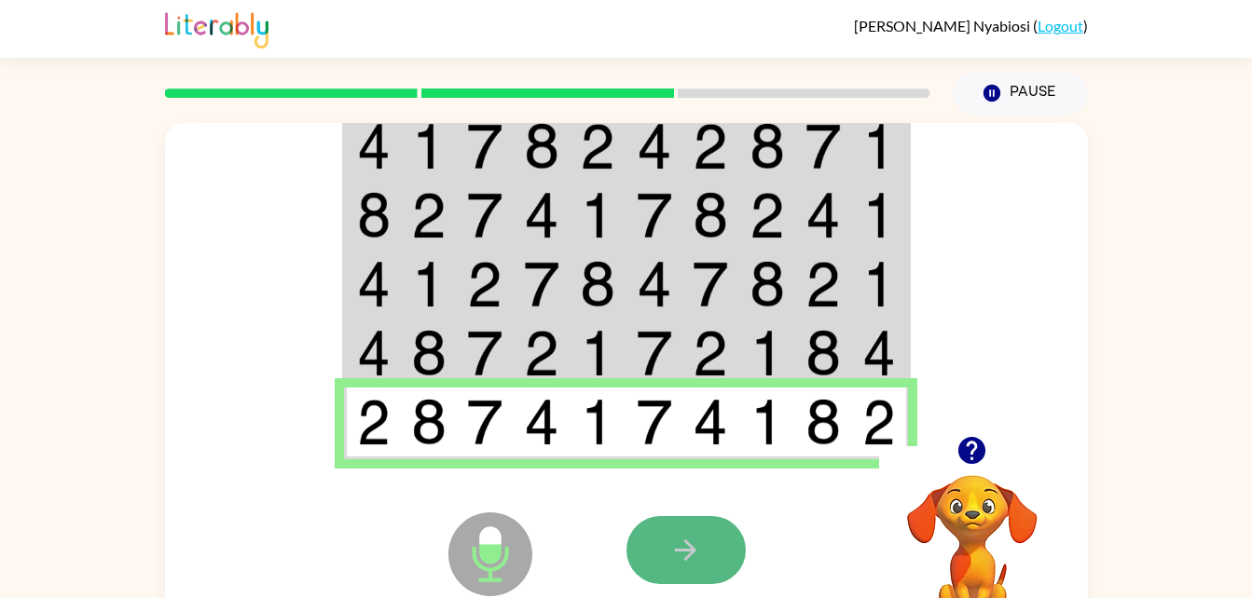
click at [706, 550] on button "button" at bounding box center [685, 550] width 119 height 68
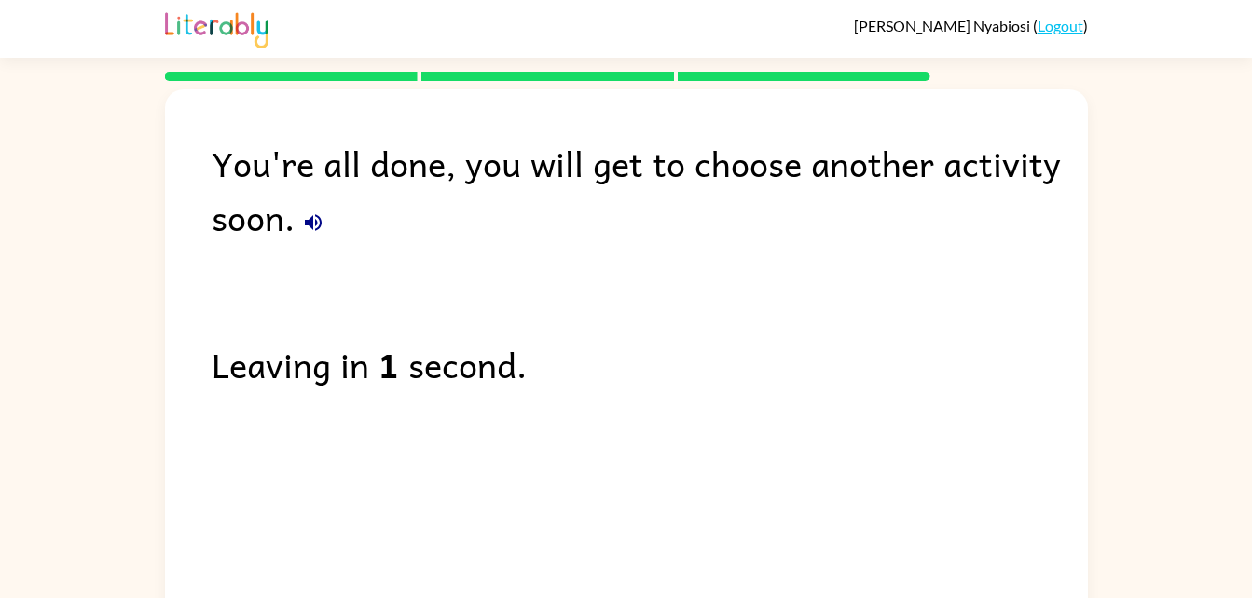
click at [792, 144] on div "You're all done, you will get to choose another activity soon." at bounding box center [650, 190] width 876 height 108
